Goal: Task Accomplishment & Management: Use online tool/utility

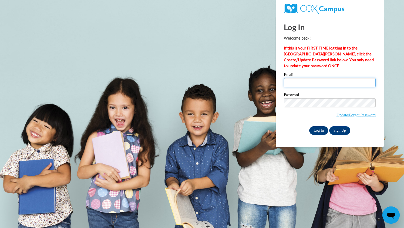
type input "marinamartinez0115@gmail.com"
click at [320, 129] on input "Log In" at bounding box center [318, 131] width 19 height 9
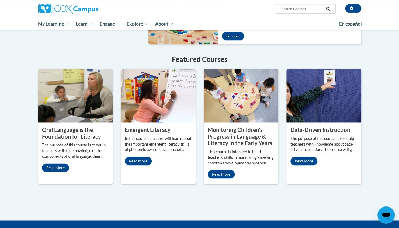
scroll to position [403, 0]
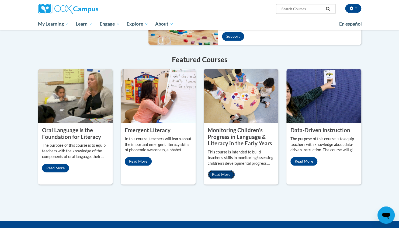
click at [220, 170] on link "Read More" at bounding box center [221, 174] width 27 height 9
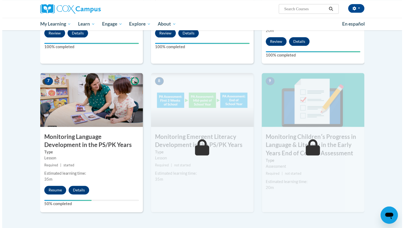
scroll to position [386, 0]
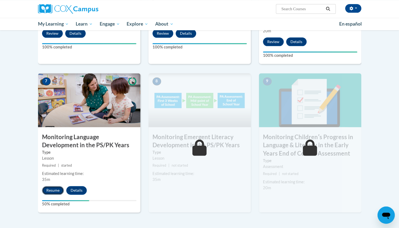
click at [52, 188] on button "Resume" at bounding box center [53, 190] width 22 height 9
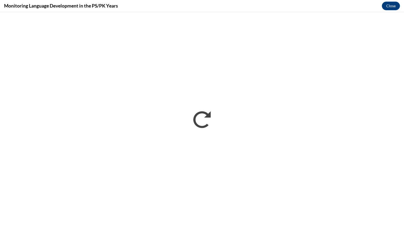
scroll to position [0, 0]
